Goal: Information Seeking & Learning: Understand process/instructions

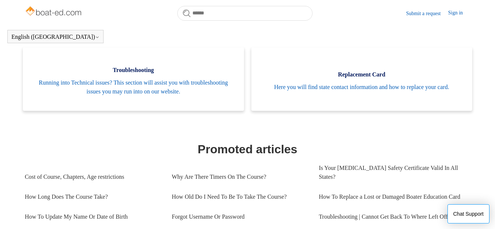
scroll to position [191, 0]
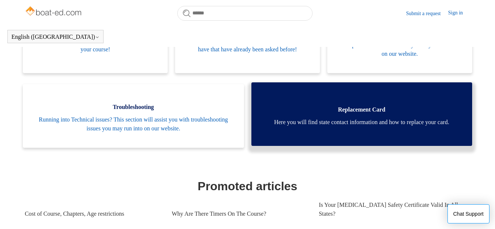
click at [353, 114] on link "Replacement Card Here you will find state contact information and how to replac…" at bounding box center [361, 113] width 221 height 63
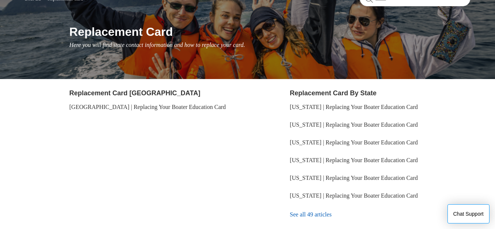
scroll to position [111, 0]
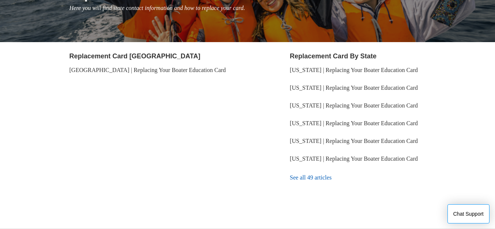
click at [301, 178] on link "See all 49 articles" at bounding box center [380, 177] width 181 height 20
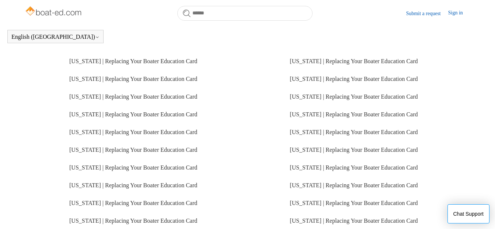
scroll to position [164, 0]
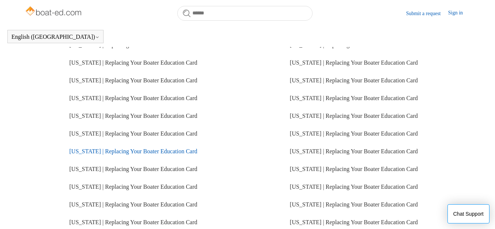
click at [170, 150] on link "[US_STATE] | Replacing Your Boater Education Card" at bounding box center [133, 151] width 128 height 6
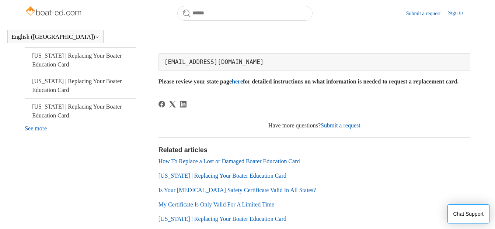
scroll to position [311, 0]
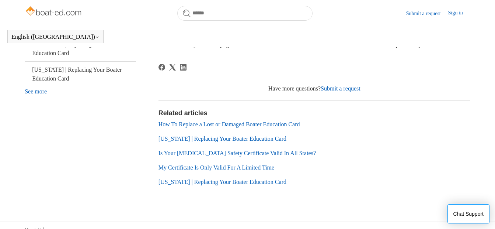
click at [218, 170] on link "My Certificate Is Only Valid For A Limited Time" at bounding box center [217, 167] width 116 height 6
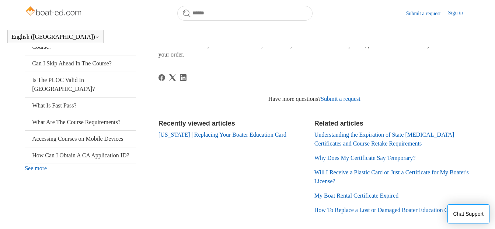
scroll to position [201, 0]
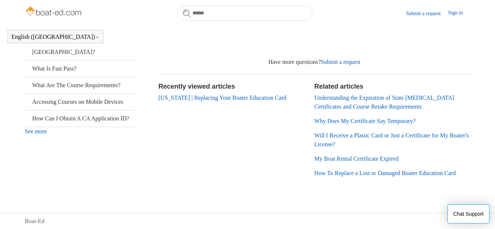
click at [42, 134] on link "See more" at bounding box center [36, 131] width 22 height 6
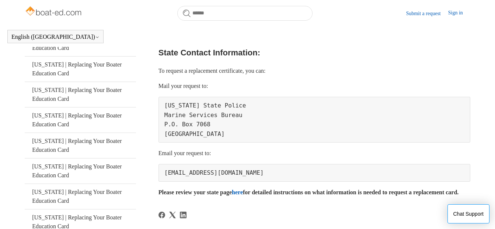
scroll to position [201, 0]
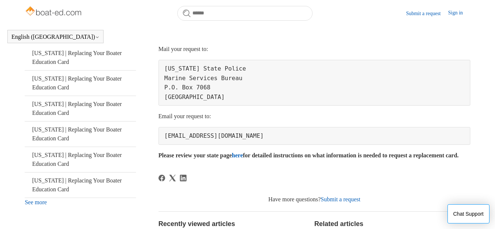
click at [243, 156] on link "here" at bounding box center [237, 155] width 11 height 6
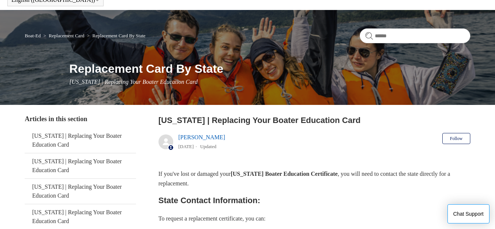
scroll to position [0, 0]
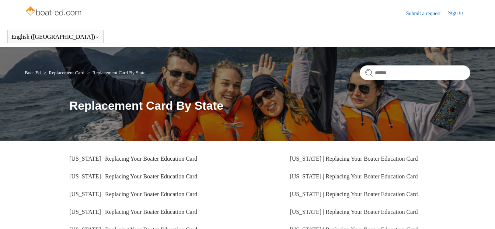
scroll to position [164, 0]
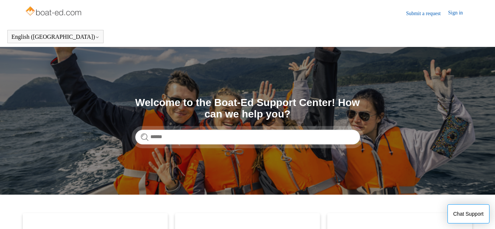
drag, startPoint x: 35, startPoint y: 0, endPoint x: 95, endPoint y: 28, distance: 66.3
click at [95, 28] on header "English ([GEOGRAPHIC_DATA]) Español [DEMOGRAPHIC_DATA]" at bounding box center [247, 36] width 495 height 21
drag, startPoint x: 299, startPoint y: 25, endPoint x: 462, endPoint y: 36, distance: 163.0
click at [462, 36] on header "English ([GEOGRAPHIC_DATA]) Español [DEMOGRAPHIC_DATA]" at bounding box center [247, 36] width 495 height 21
